Goal: Check status: Check status

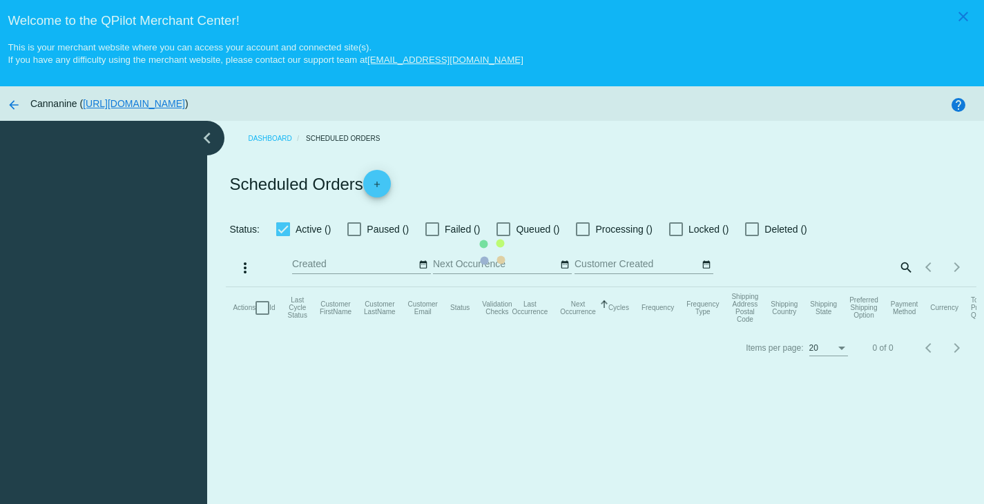
checkbox input "true"
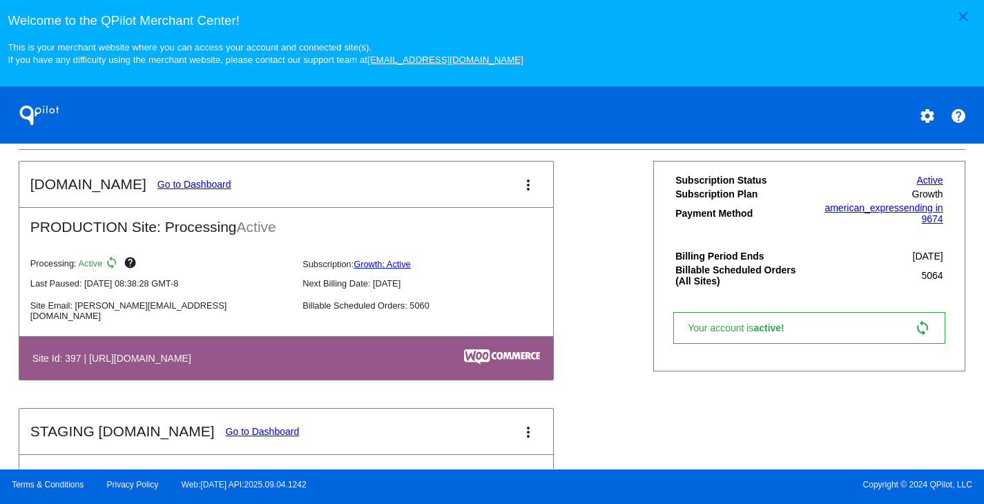
scroll to position [488, 0]
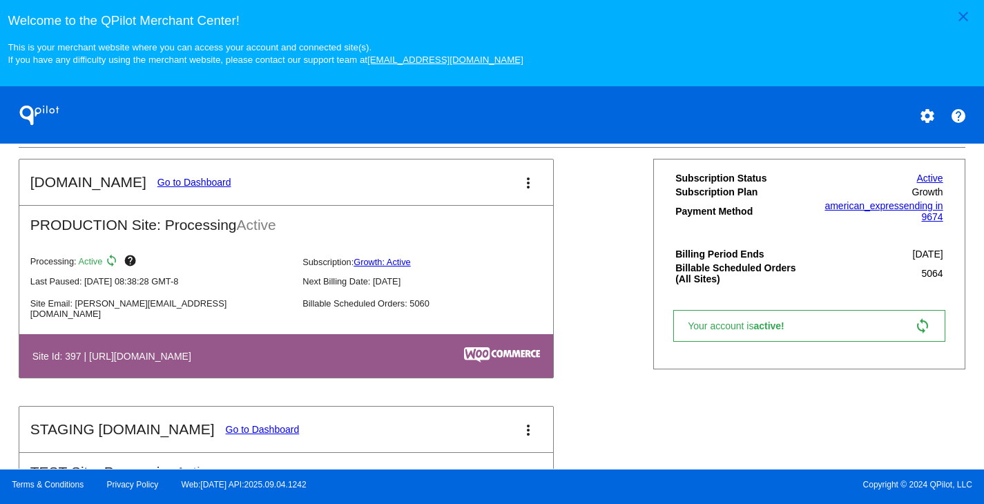
click at [185, 188] on link "Go to Dashboard" at bounding box center [194, 182] width 74 height 11
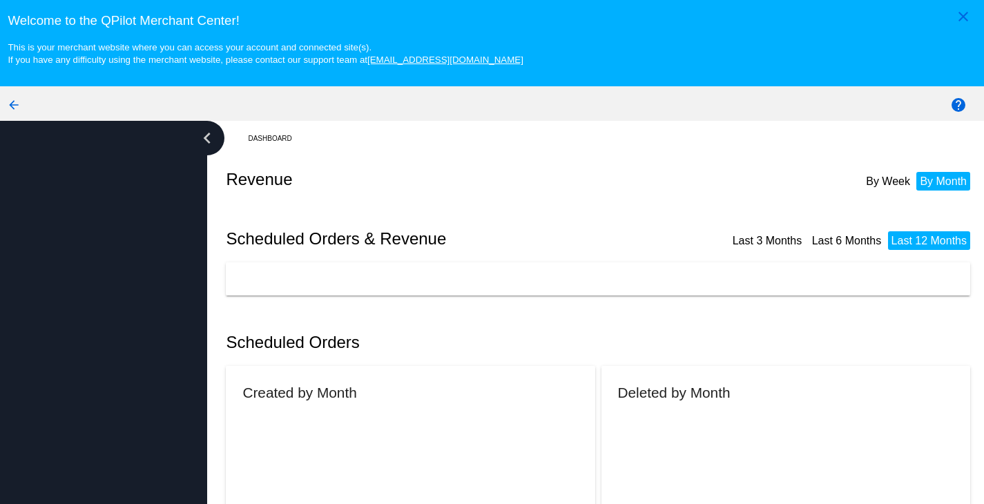
click at [185, 191] on div at bounding box center [103, 338] width 207 height 435
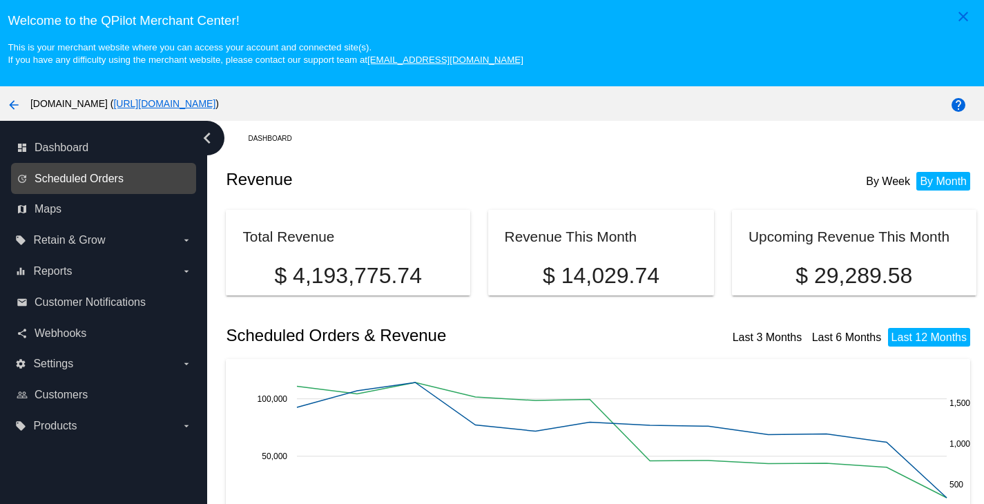
click at [116, 175] on span "Scheduled Orders" at bounding box center [79, 179] width 89 height 12
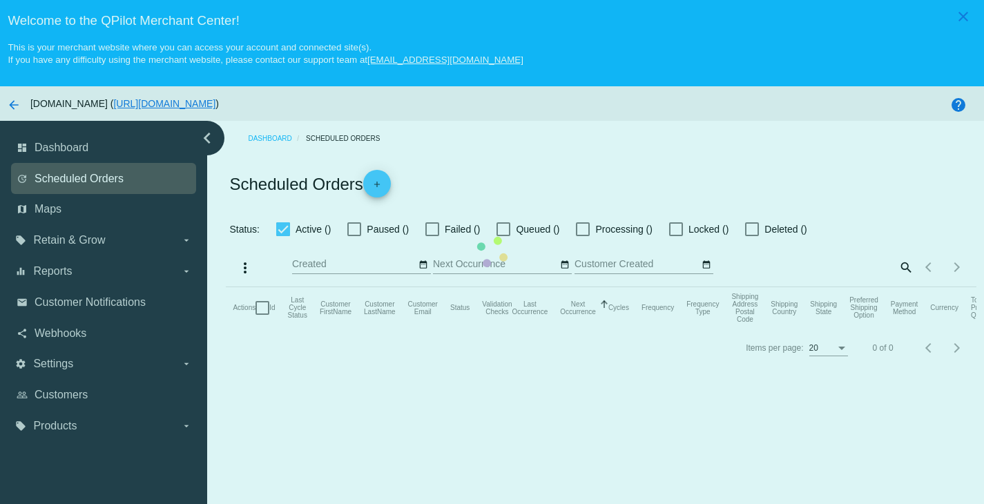
checkbox input "true"
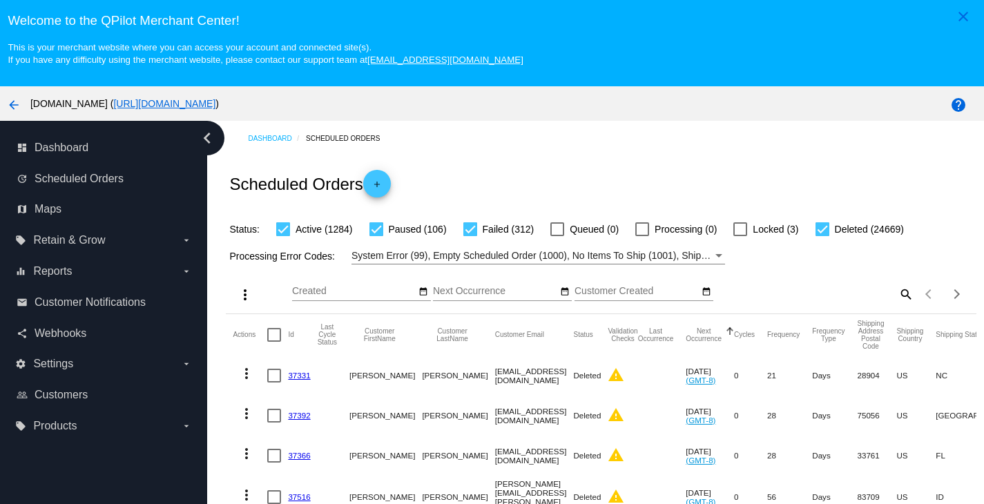
click at [897, 294] on mat-icon "search" at bounding box center [905, 293] width 17 height 21
click at [802, 291] on input "Search" at bounding box center [820, 291] width 186 height 11
paste input "[EMAIL_ADDRESS][DOMAIN_NAME]"
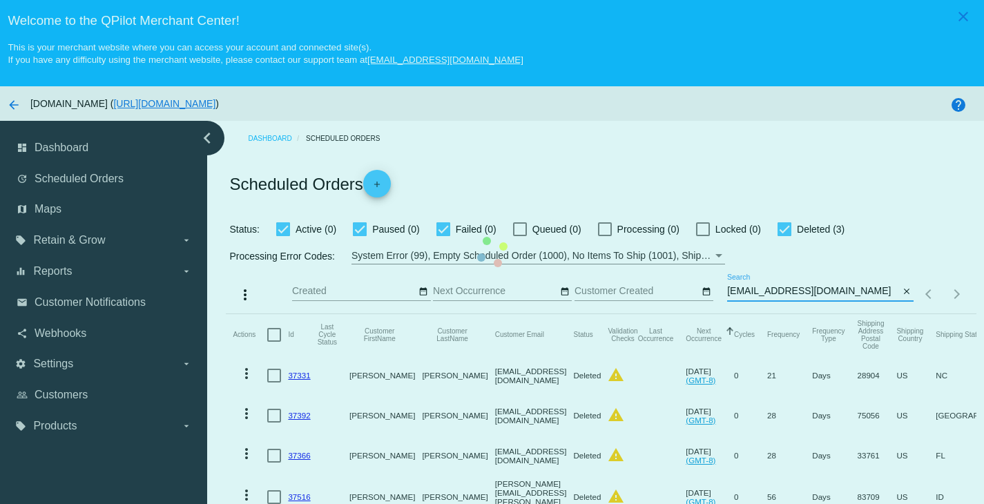
type input "[EMAIL_ADDRESS][DOMAIN_NAME]"
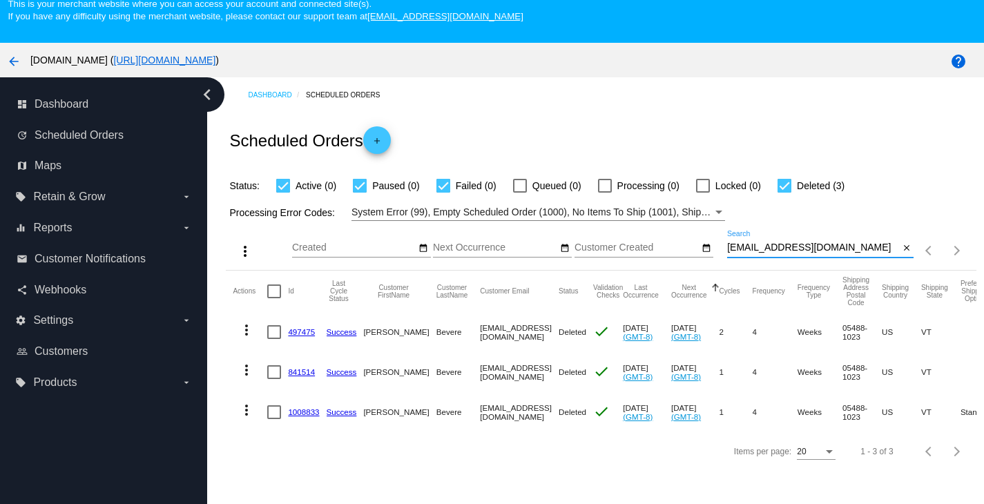
scroll to position [88, 0]
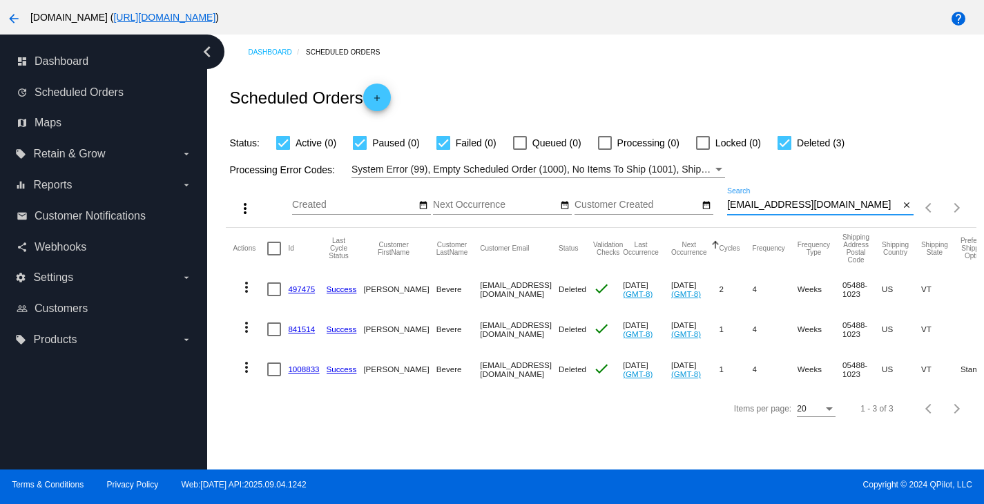
click at [249, 366] on mat-icon "more_vert" at bounding box center [246, 367] width 17 height 17
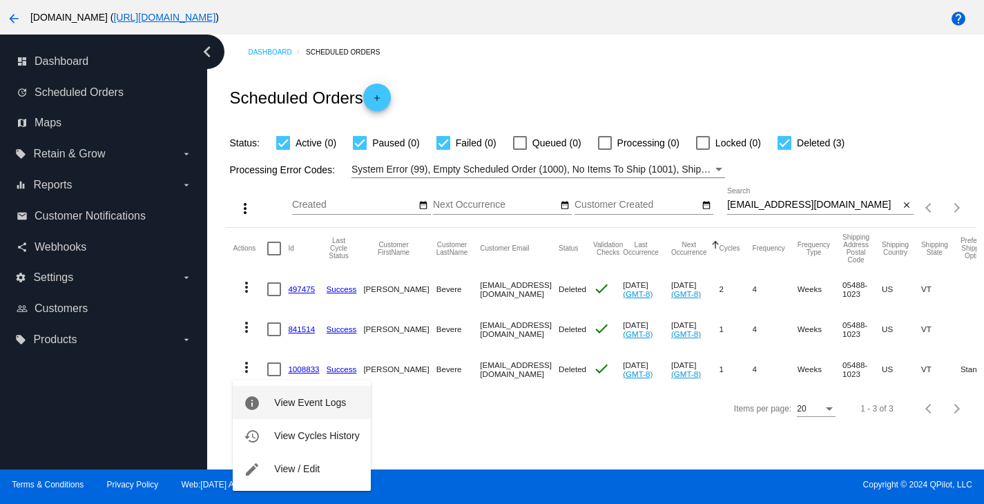
click at [292, 409] on button "info View Event Logs" at bounding box center [301, 402] width 137 height 33
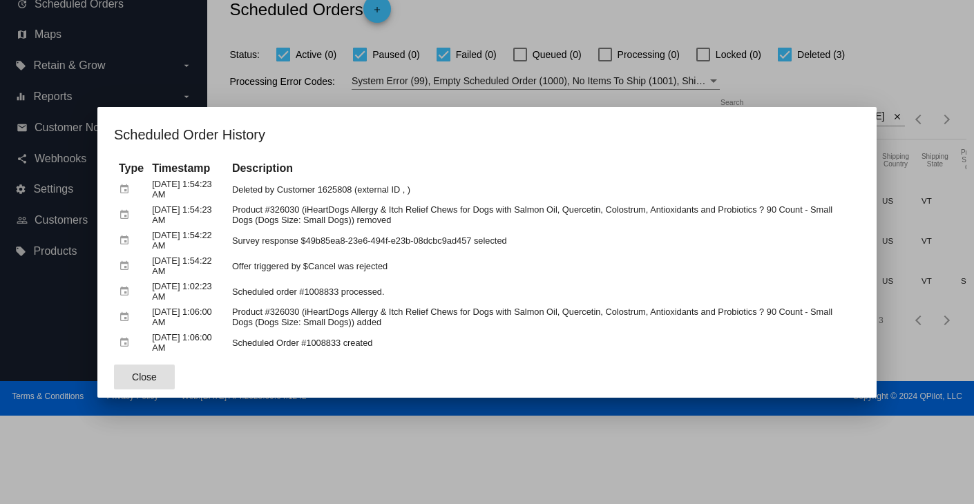
drag, startPoint x: 142, startPoint y: 382, endPoint x: 287, endPoint y: 86, distance: 330.1
click at [142, 380] on span "Close" at bounding box center [144, 377] width 25 height 11
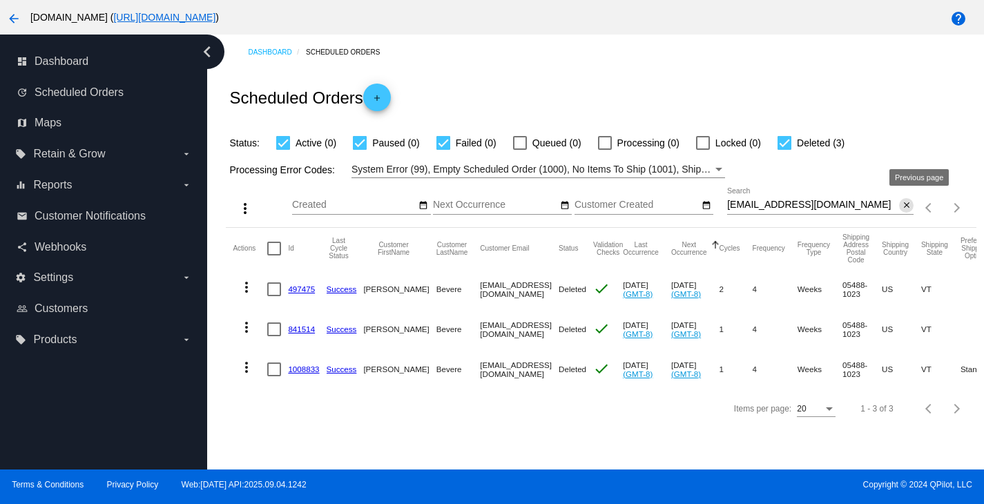
click at [902, 204] on mat-icon "close" at bounding box center [907, 205] width 10 height 11
